Goal: Task Accomplishment & Management: Manage account settings

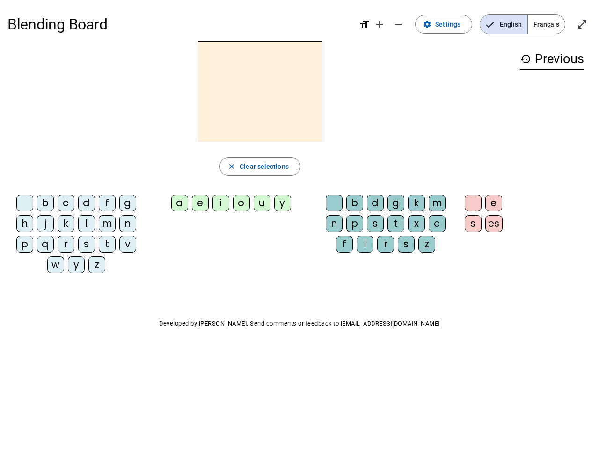
click at [380, 24] on mat-icon "add" at bounding box center [379, 24] width 11 height 11
click at [399, 24] on div "Blending Board format_size add remove settings Settings English Français open_i…" at bounding box center [299, 24] width 584 height 34
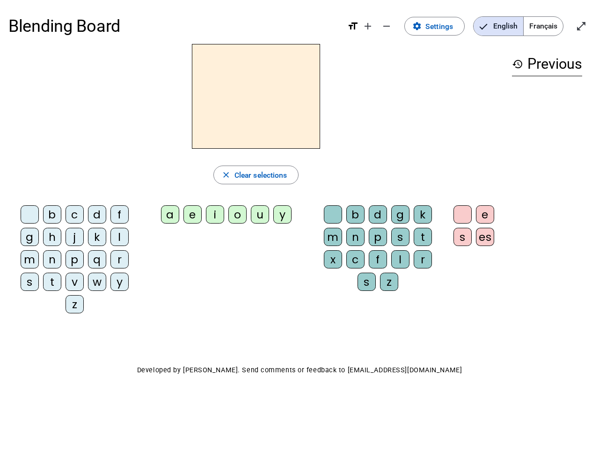
click at [444, 24] on span "Settings" at bounding box center [439, 26] width 28 height 13
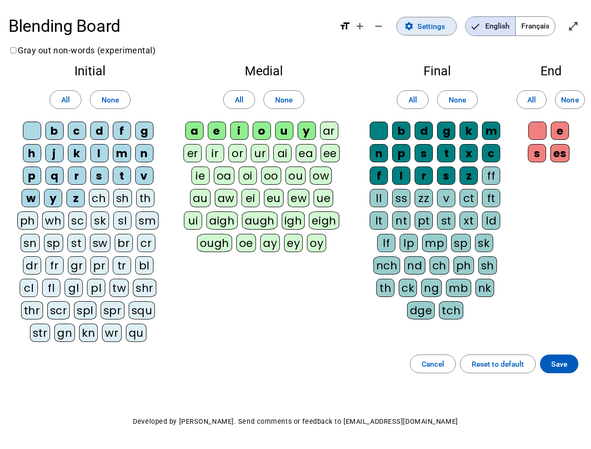
click at [503, 24] on span "English" at bounding box center [490, 26] width 50 height 19
click at [546, 24] on span "Français" at bounding box center [535, 26] width 39 height 19
click at [546, 24] on span "Français" at bounding box center [528, 26] width 53 height 19
click at [582, 24] on span "Enter full screen" at bounding box center [573, 26] width 22 height 22
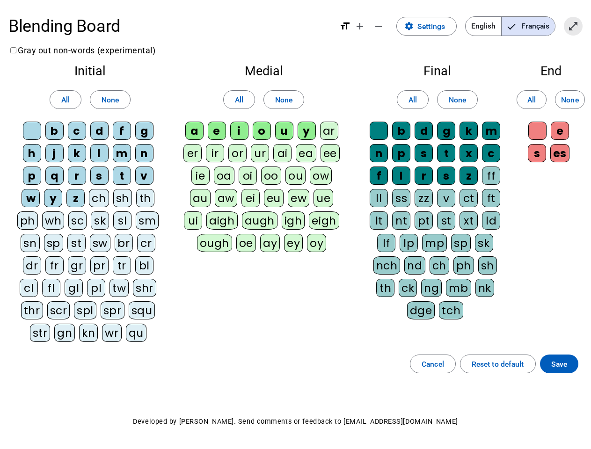
click at [260, 167] on letter-bubble "oi" at bounding box center [250, 178] width 22 height 22
click at [27, 205] on div "w" at bounding box center [31, 198] width 18 height 18
